Goal: Find specific page/section: Find specific page/section

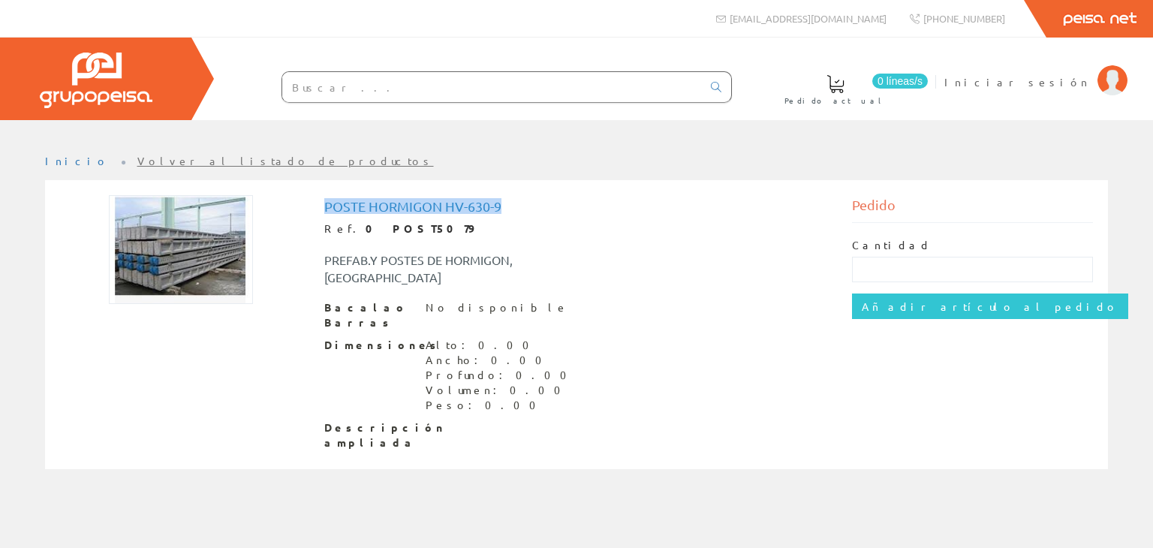
drag, startPoint x: 324, startPoint y: 205, endPoint x: 505, endPoint y: 207, distance: 180.2
click at [505, 207] on h1 "Poste Hormigon Hv-630-9" at bounding box center [576, 206] width 505 height 15
copy font "Poste Hormigon Hv-630-9"
click at [324, 89] on input "text" at bounding box center [492, 87] width 420 height 30
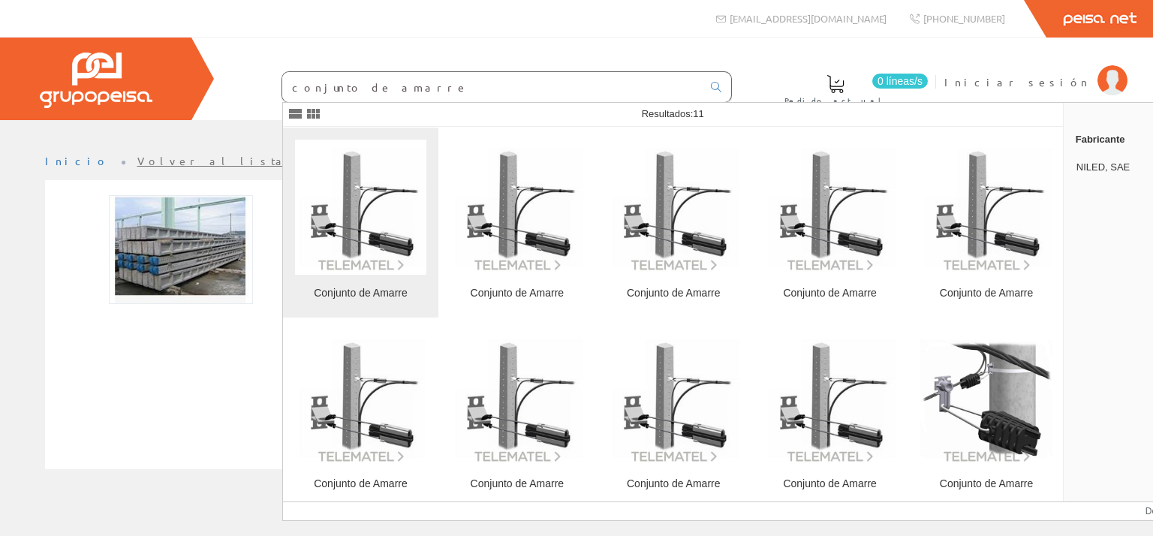
type input "conjunto de amarre"
click at [382, 261] on img at bounding box center [360, 206] width 131 height 131
